Goal: Transaction & Acquisition: Purchase product/service

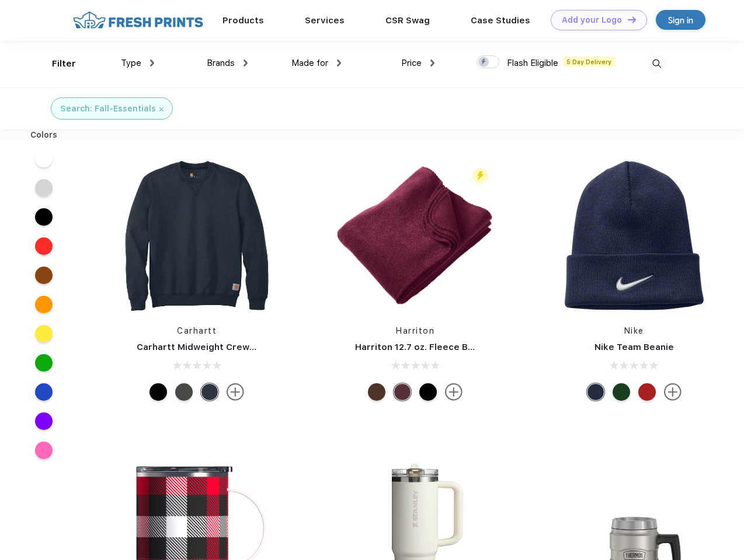
click at [594, 20] on link "Add your Logo Design Tool" at bounding box center [598, 20] width 96 height 20
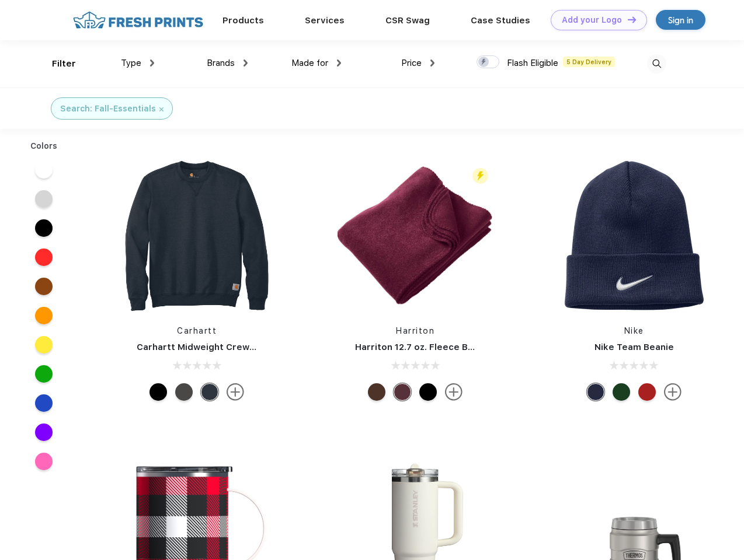
click at [0, 0] on div "Design Tool" at bounding box center [0, 0] width 0 height 0
click at [626, 19] on link "Add your Logo Design Tool" at bounding box center [598, 20] width 96 height 20
click at [56, 64] on div "Filter" at bounding box center [64, 63] width 24 height 13
click at [138, 63] on span "Type" at bounding box center [131, 63] width 20 height 11
click at [227, 63] on span "Brands" at bounding box center [221, 63] width 28 height 11
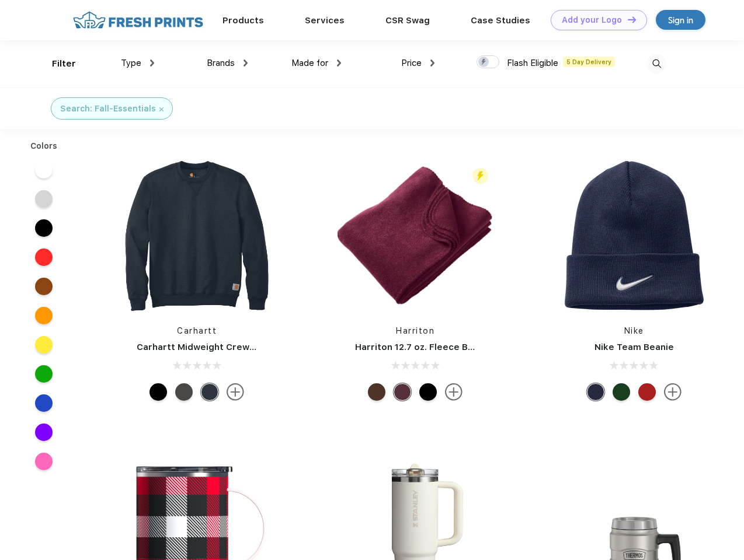
click at [316, 63] on span "Made for" at bounding box center [309, 63] width 37 height 11
click at [418, 63] on span "Price" at bounding box center [411, 63] width 20 height 11
click at [488, 62] on div at bounding box center [487, 61] width 23 height 13
click at [484, 62] on input "checkbox" at bounding box center [480, 59] width 8 height 8
click at [656, 64] on img at bounding box center [656, 63] width 19 height 19
